Goal: Navigation & Orientation: Find specific page/section

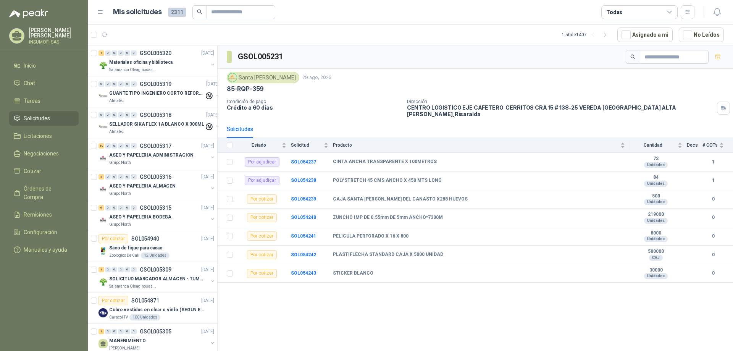
scroll to position [649, 0]
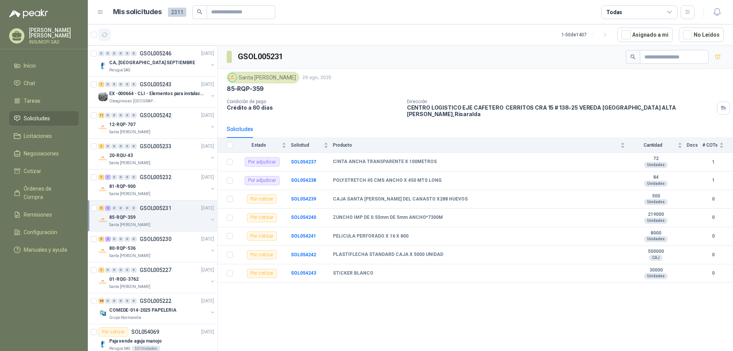
click at [106, 35] on icon "button" at bounding box center [105, 35] width 6 height 4
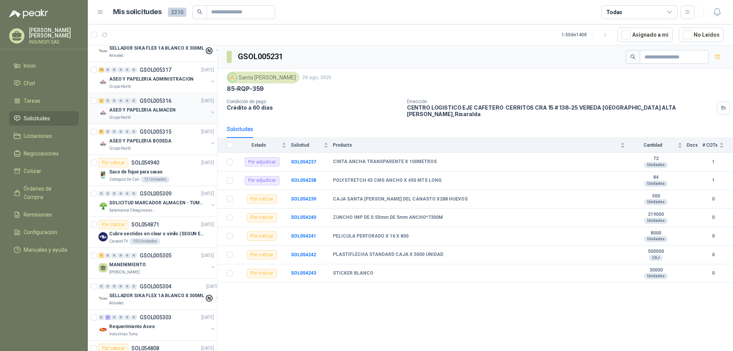
scroll to position [0, 0]
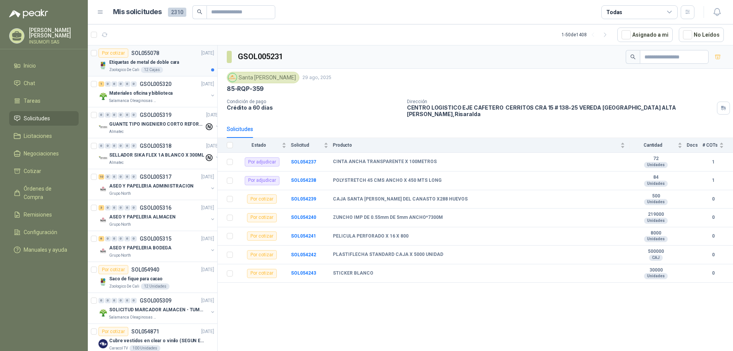
click at [178, 63] on div "Etiquetas de metal de doble cara" at bounding box center [161, 62] width 105 height 9
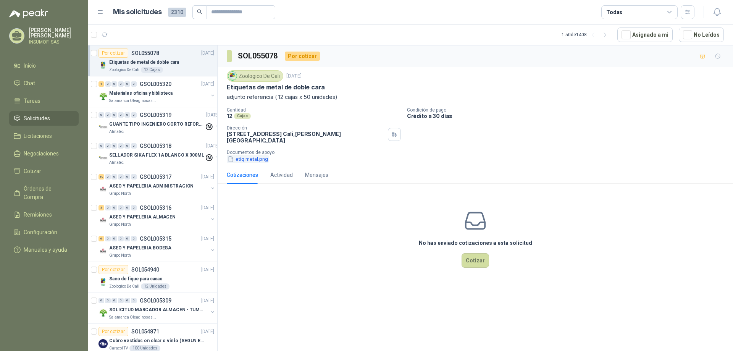
click at [245, 156] on button "etiq metal.png" at bounding box center [248, 159] width 42 height 8
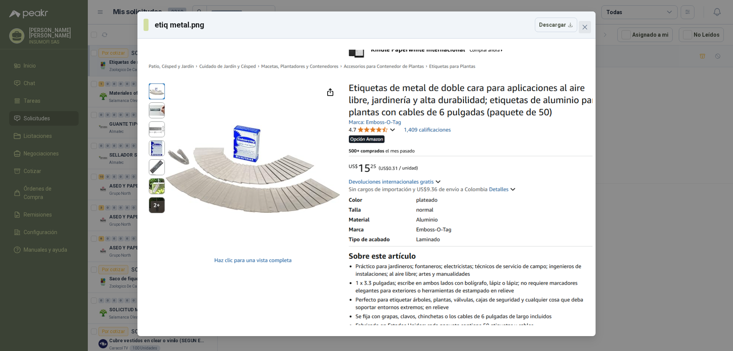
click at [584, 27] on icon "close" at bounding box center [584, 27] width 5 height 5
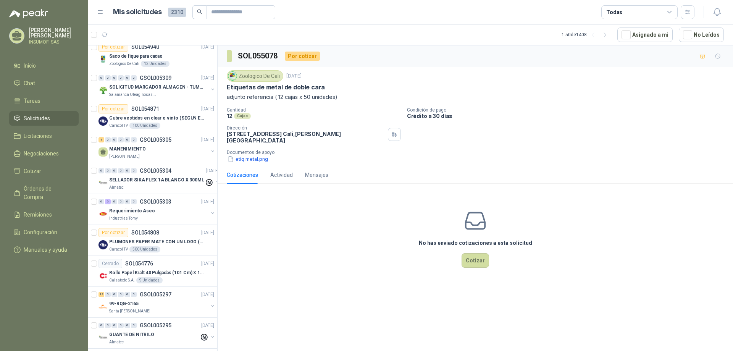
scroll to position [229, 0]
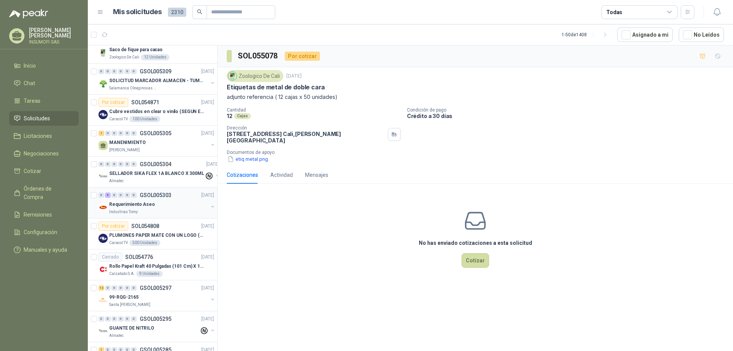
click at [134, 203] on p "Requerimiento Aseo" at bounding box center [132, 204] width 46 height 7
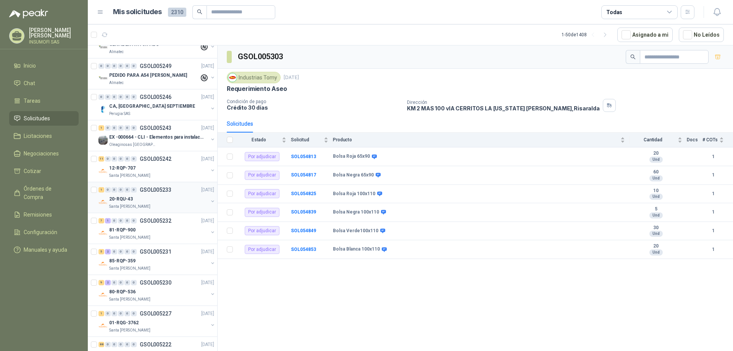
scroll to position [649, 0]
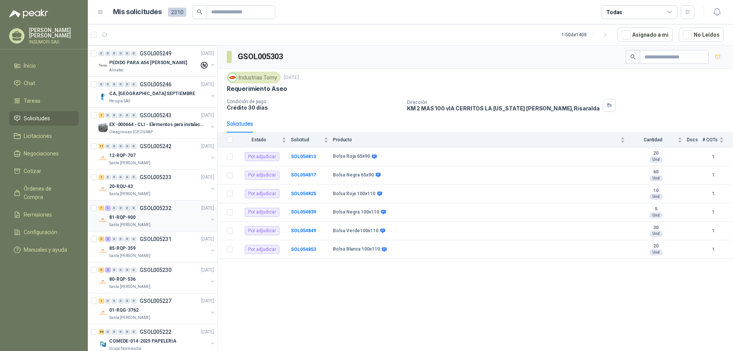
click at [121, 220] on p "81-RQP-900" at bounding box center [122, 217] width 26 height 7
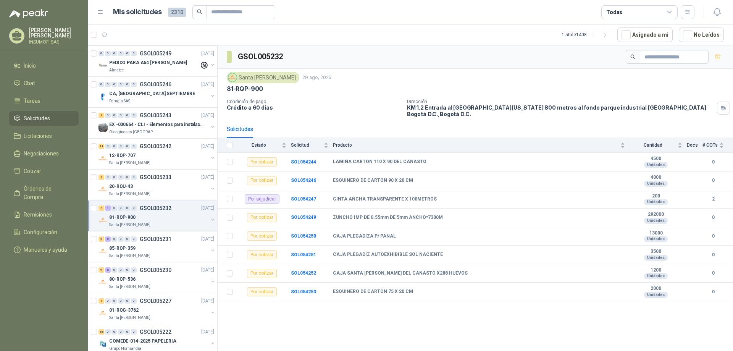
scroll to position [687, 0]
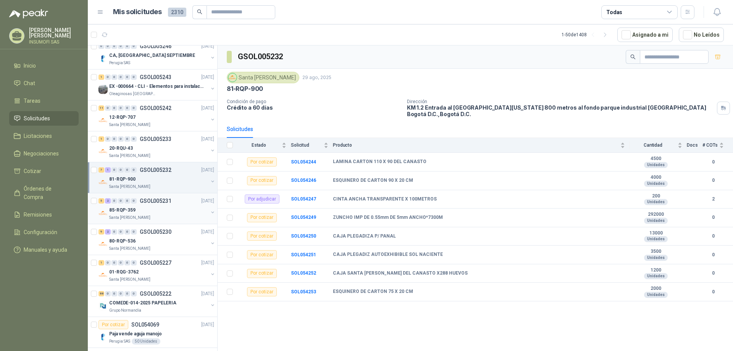
click at [121, 216] on p "Santa [PERSON_NAME]" at bounding box center [129, 218] width 41 height 6
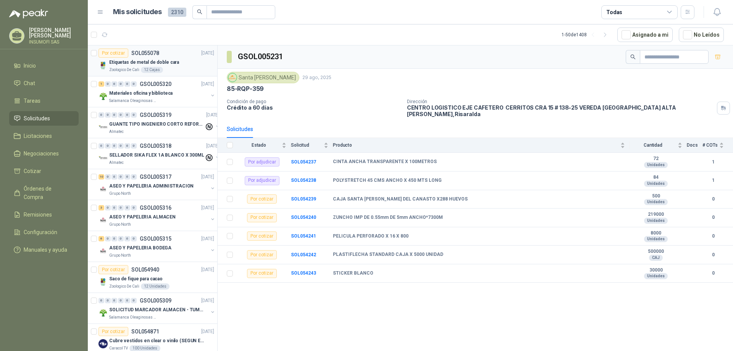
click at [137, 63] on p "Etiquetas de metal de doble cara" at bounding box center [144, 62] width 70 height 7
